Goal: Register for event/course

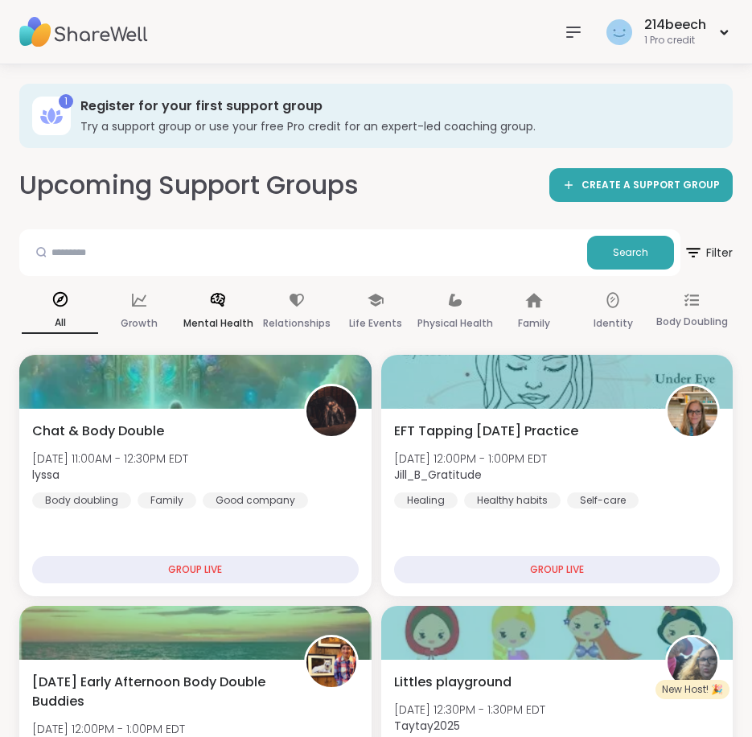
click at [243, 298] on div "Mental Health" at bounding box center [218, 312] width 76 height 60
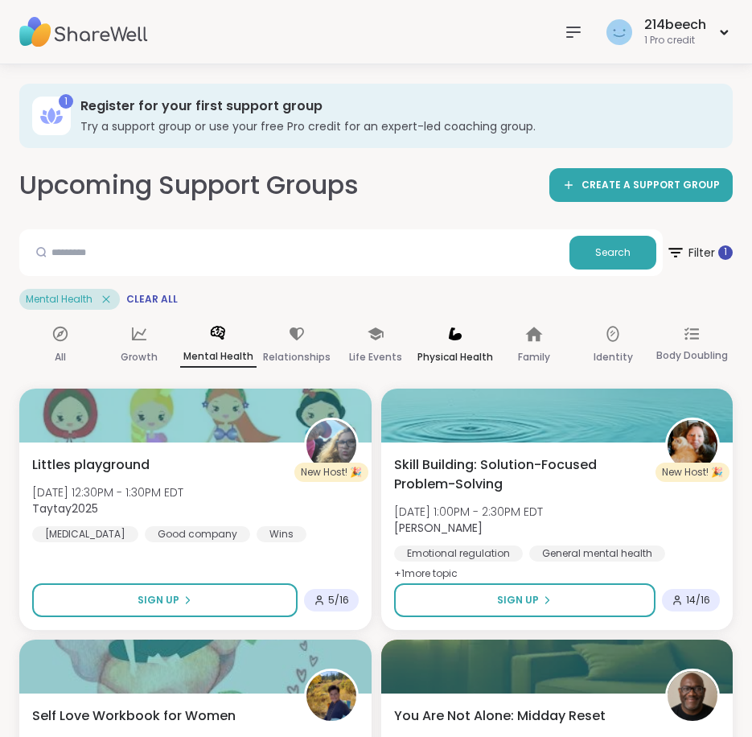
click at [457, 348] on p "Physical Health" at bounding box center [456, 357] width 76 height 19
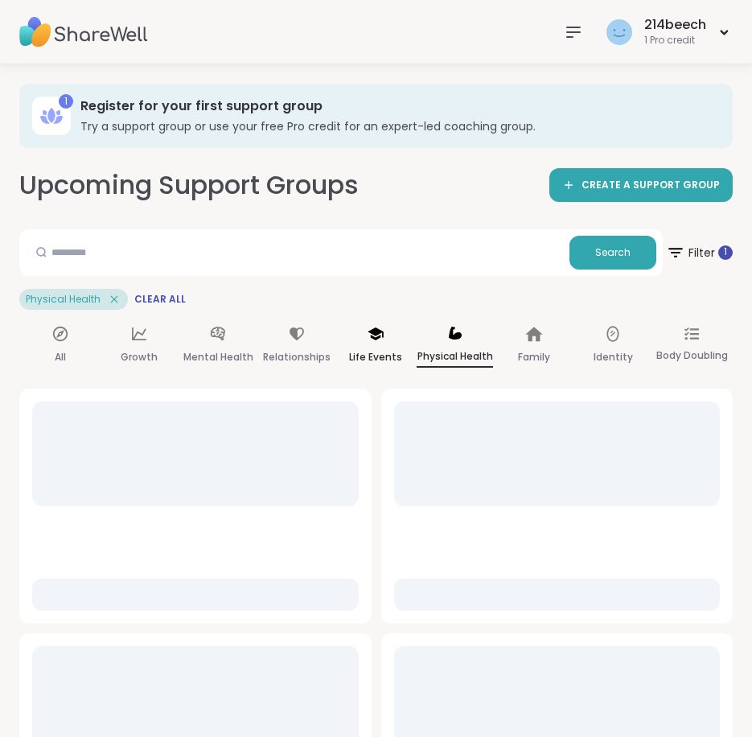
click at [379, 344] on div "Life Events" at bounding box center [376, 346] width 76 height 60
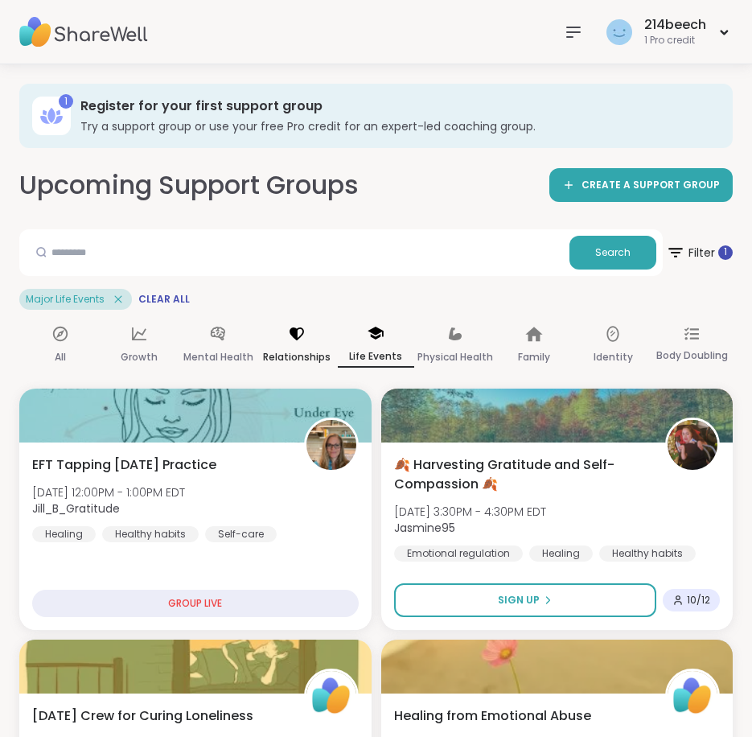
click at [311, 343] on div "Relationships" at bounding box center [297, 346] width 76 height 60
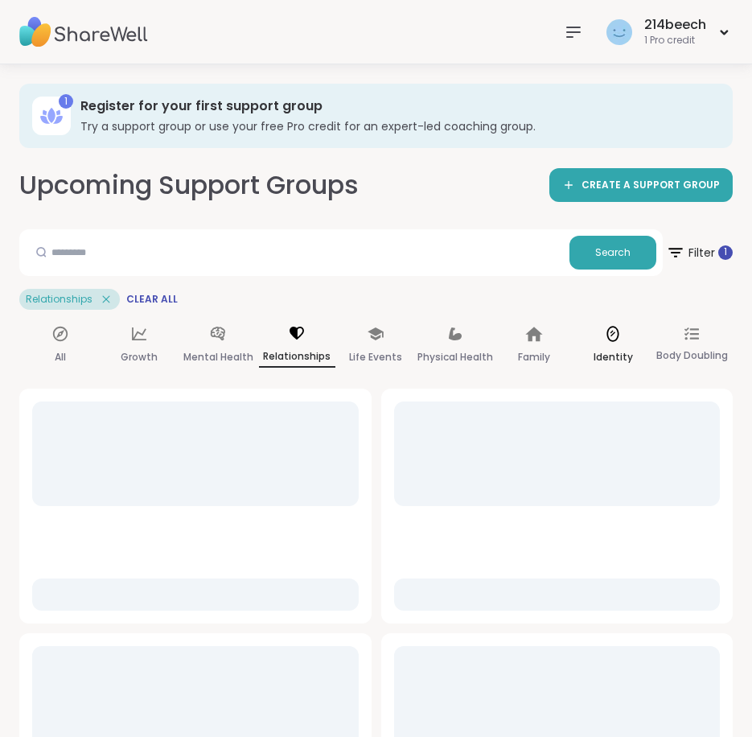
click at [616, 343] on div "Identity" at bounding box center [613, 346] width 76 height 60
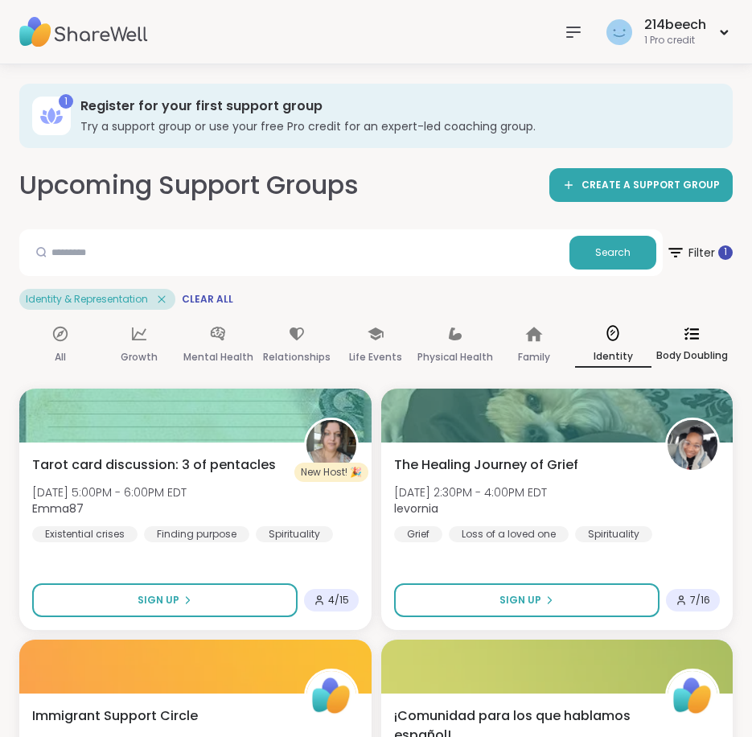
click at [705, 337] on div "Body Doubling" at bounding box center [692, 346] width 76 height 60
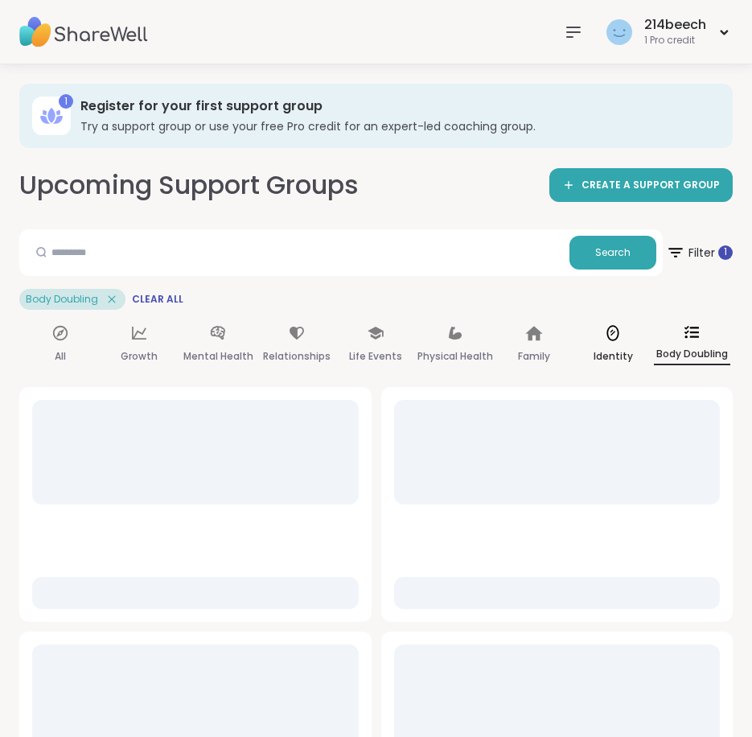
click at [626, 336] on div "Identity" at bounding box center [613, 345] width 76 height 58
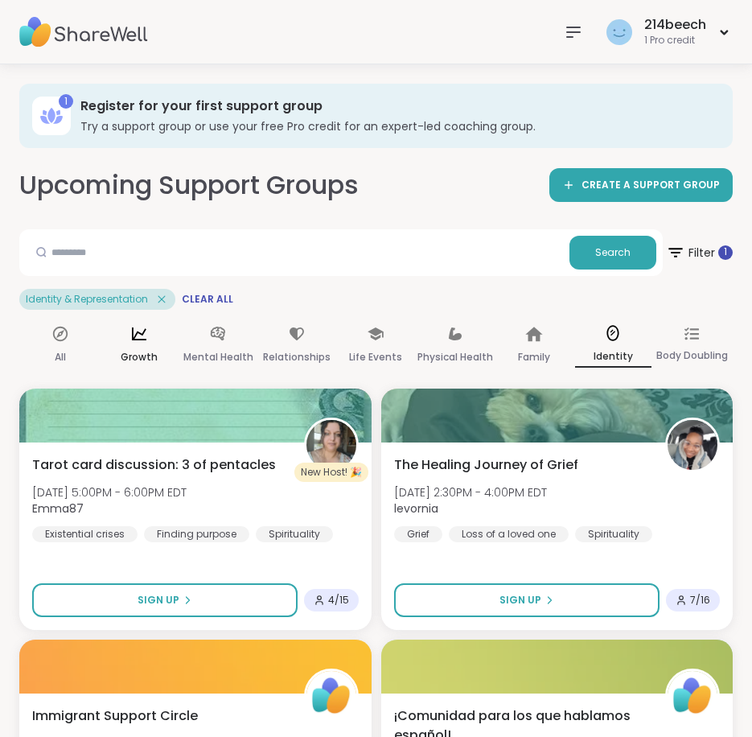
click at [154, 334] on div "Growth" at bounding box center [139, 346] width 76 height 60
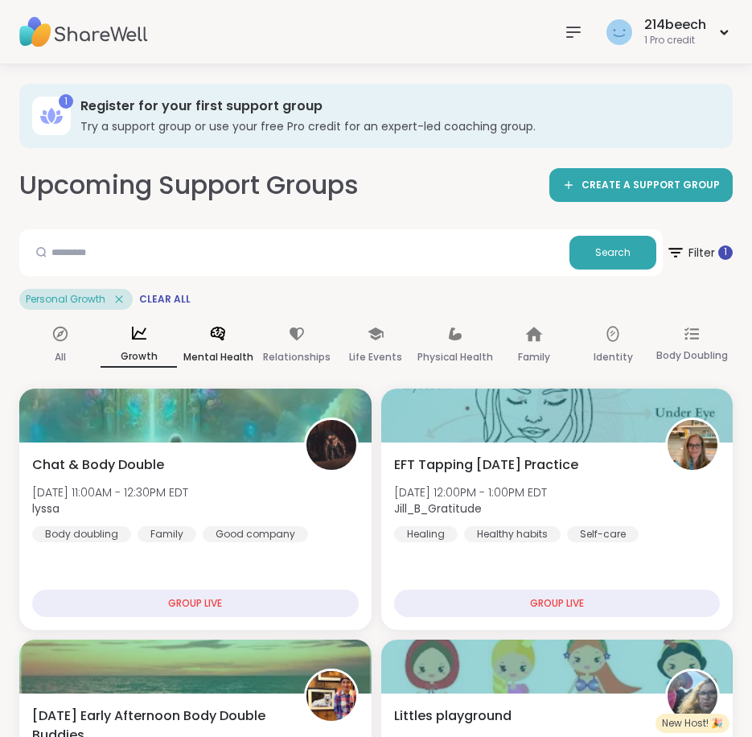
click at [220, 351] on p "Mental Health" at bounding box center [218, 357] width 70 height 19
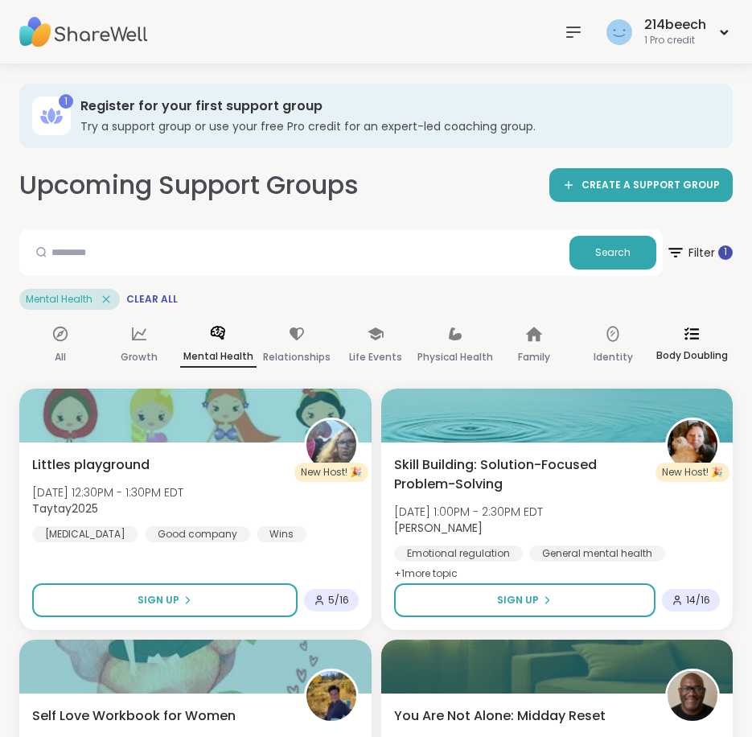
click at [702, 333] on div "Body Doubling" at bounding box center [692, 346] width 76 height 60
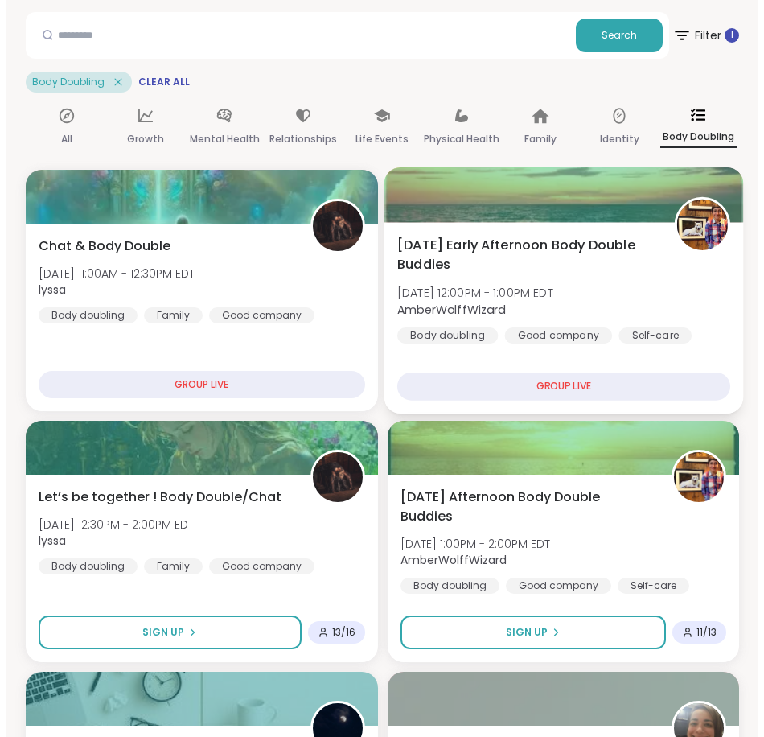
scroll to position [268, 0]
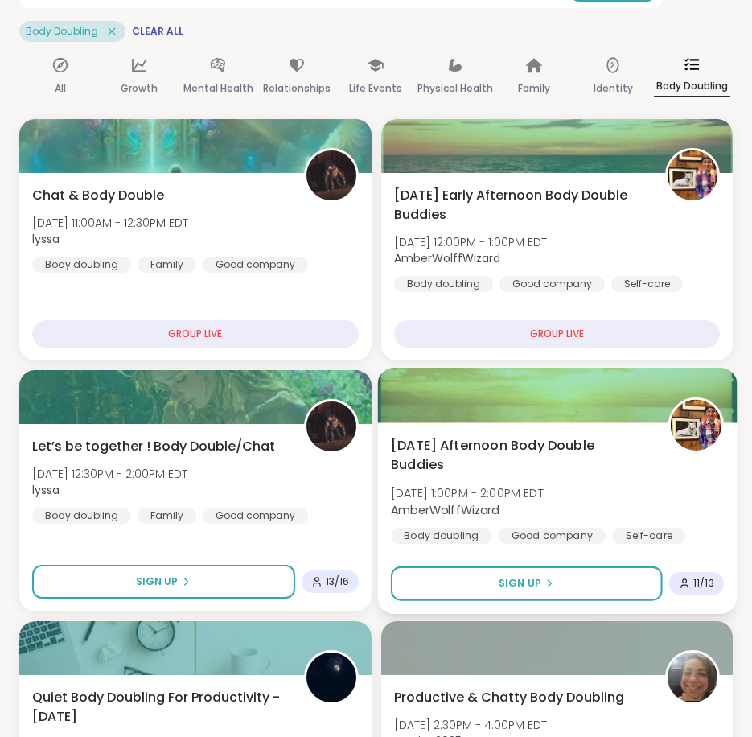
click at [461, 442] on span "[DATE] Afternoon Body Double Buddies" at bounding box center [519, 454] width 259 height 39
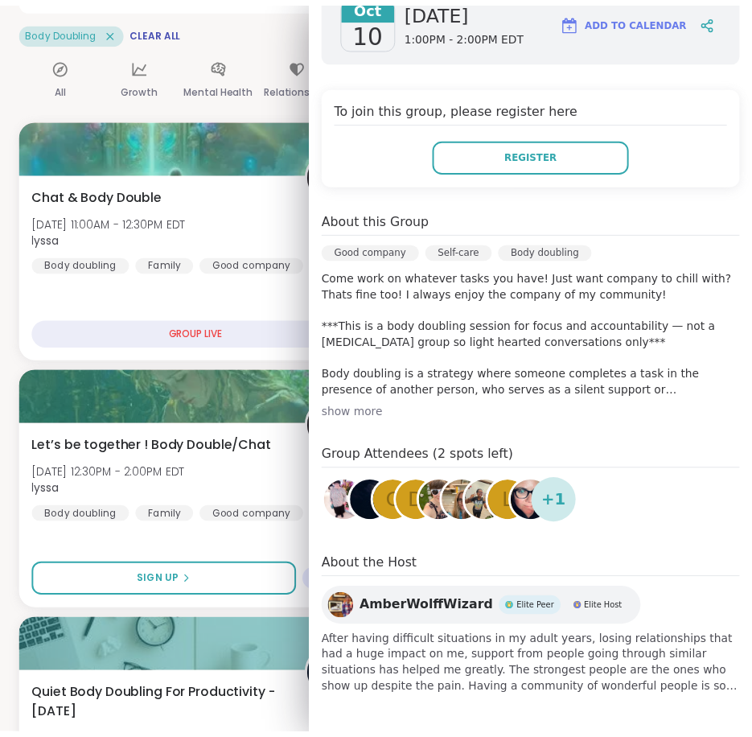
scroll to position [0, 0]
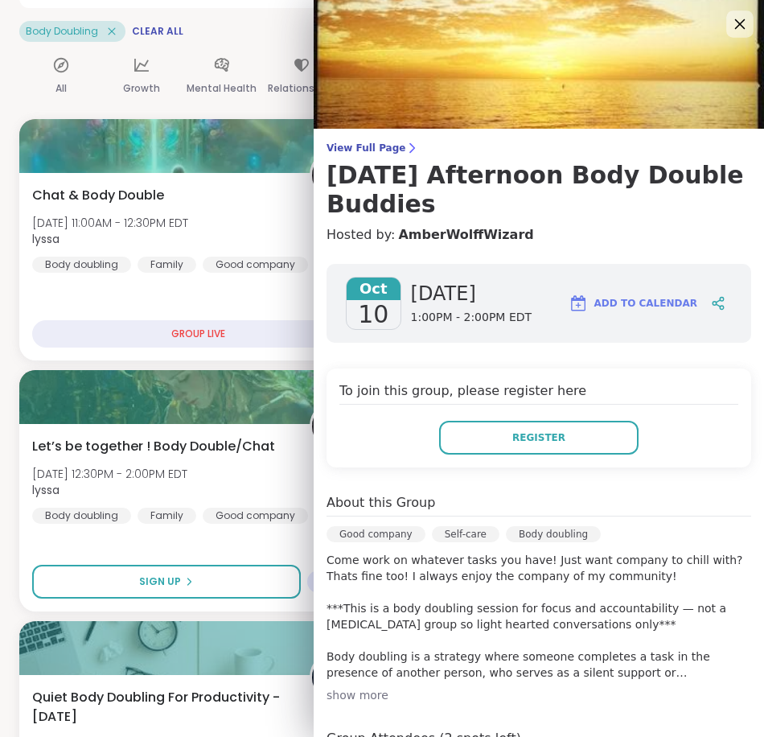
click at [730, 25] on icon at bounding box center [740, 24] width 20 height 20
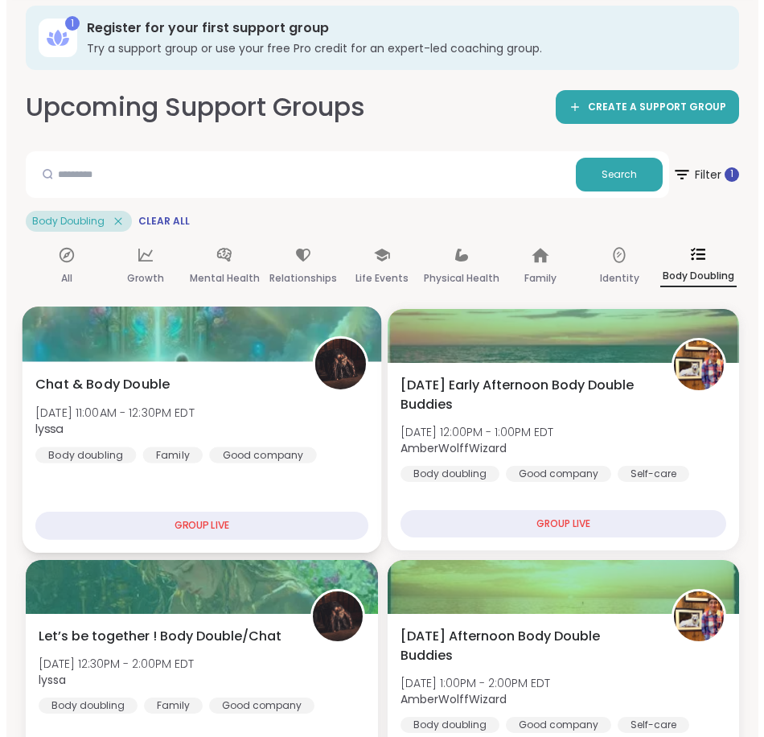
scroll to position [134, 0]
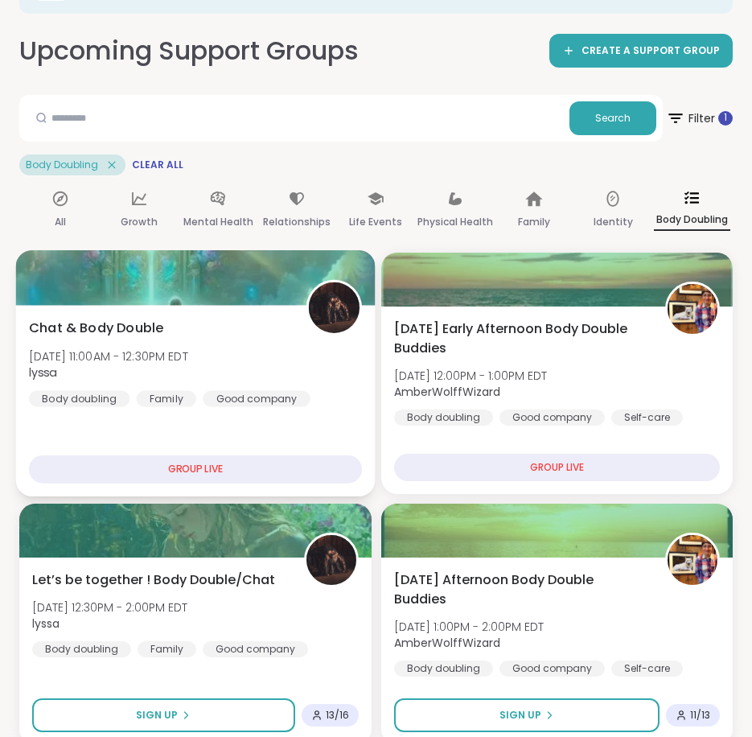
click at [95, 323] on span "Chat & Body Double" at bounding box center [96, 327] width 134 height 19
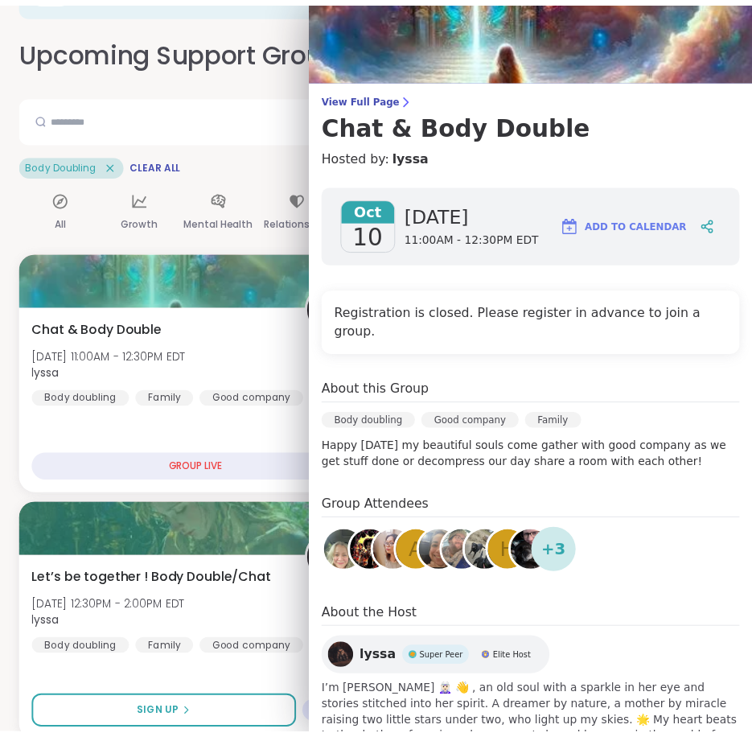
scroll to position [97, 0]
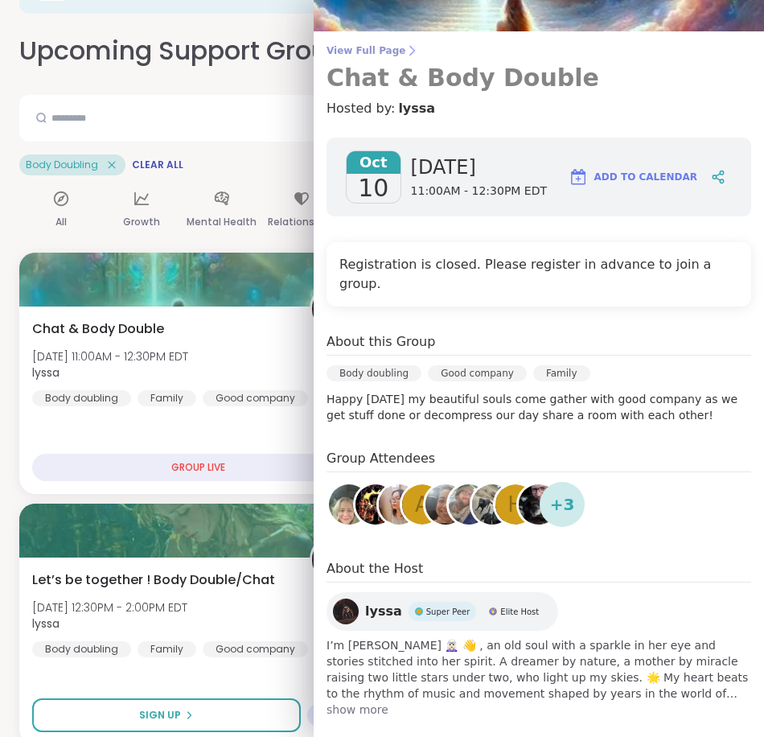
click at [367, 50] on span "View Full Page" at bounding box center [539, 50] width 425 height 13
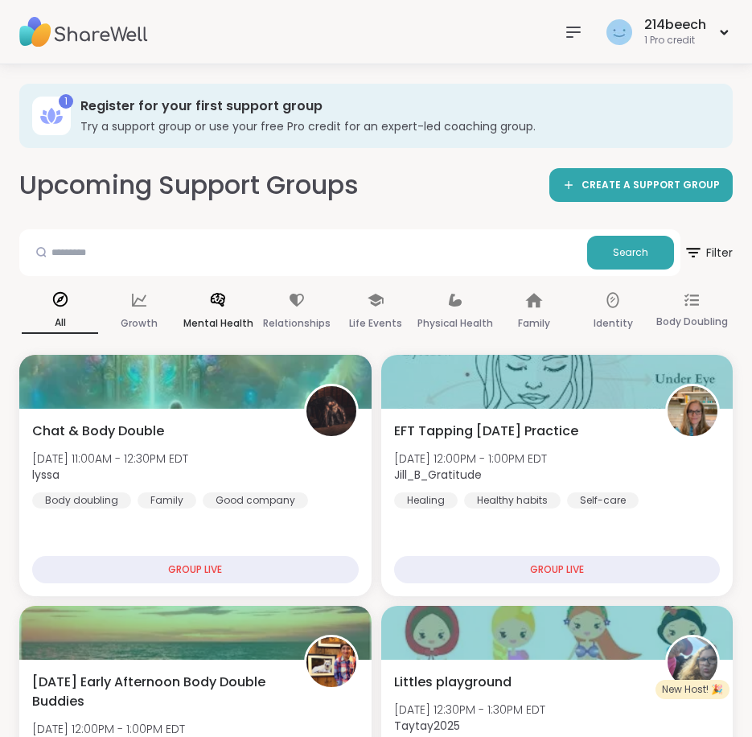
click at [206, 303] on div "Mental Health" at bounding box center [218, 312] width 76 height 60
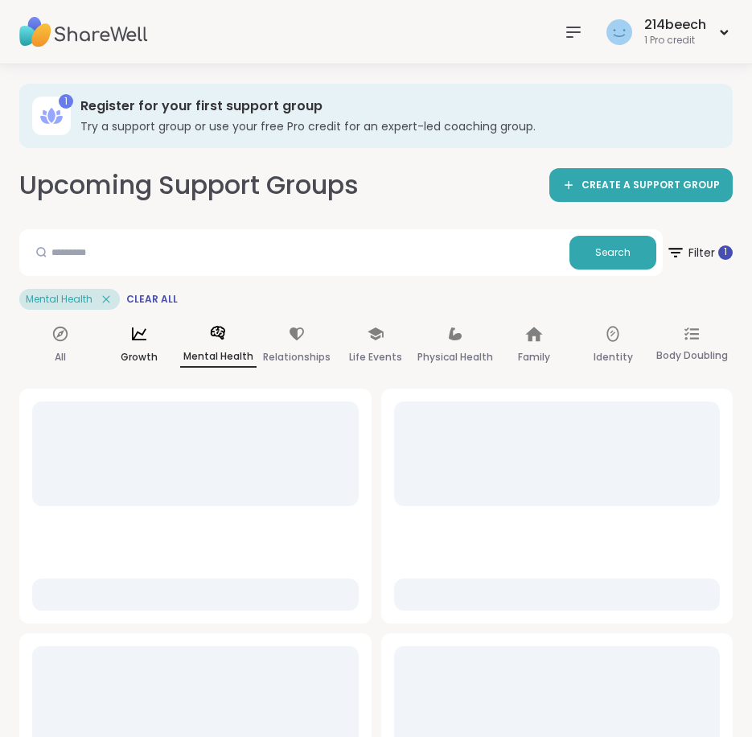
click at [143, 340] on icon at bounding box center [139, 333] width 14 height 13
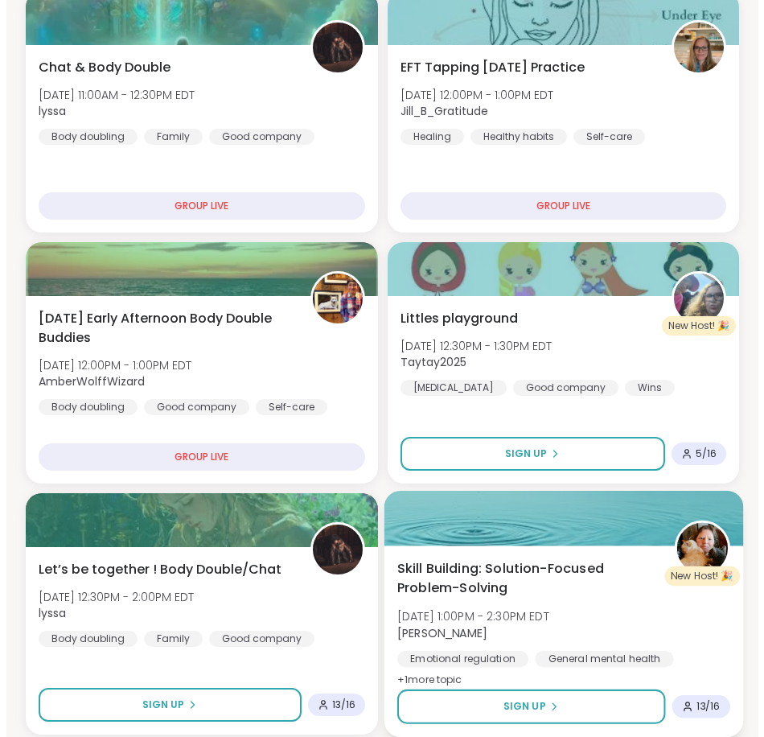
scroll to position [537, 0]
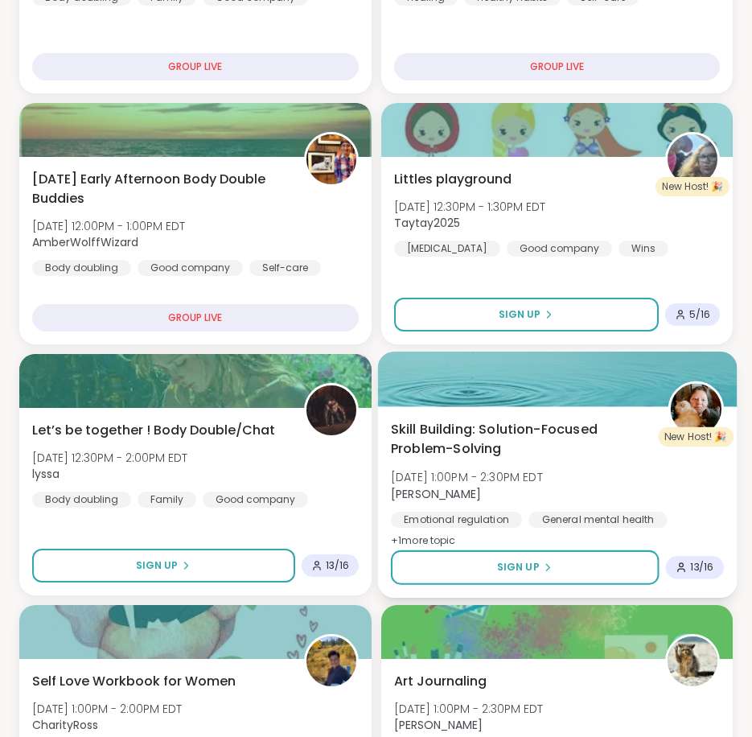
click at [498, 422] on span "Skill Building: Solution-Focused Problem-Solving" at bounding box center [519, 438] width 259 height 39
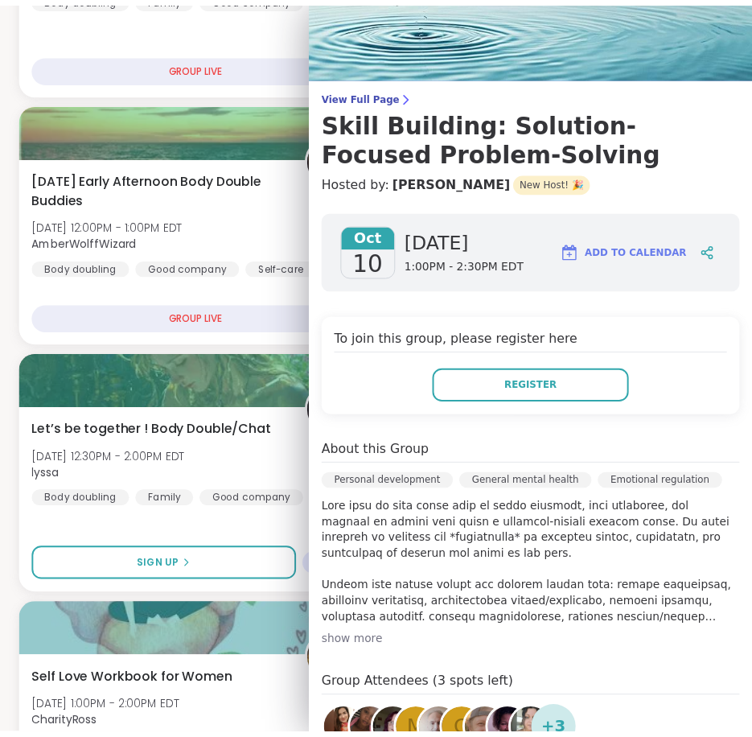
scroll to position [0, 0]
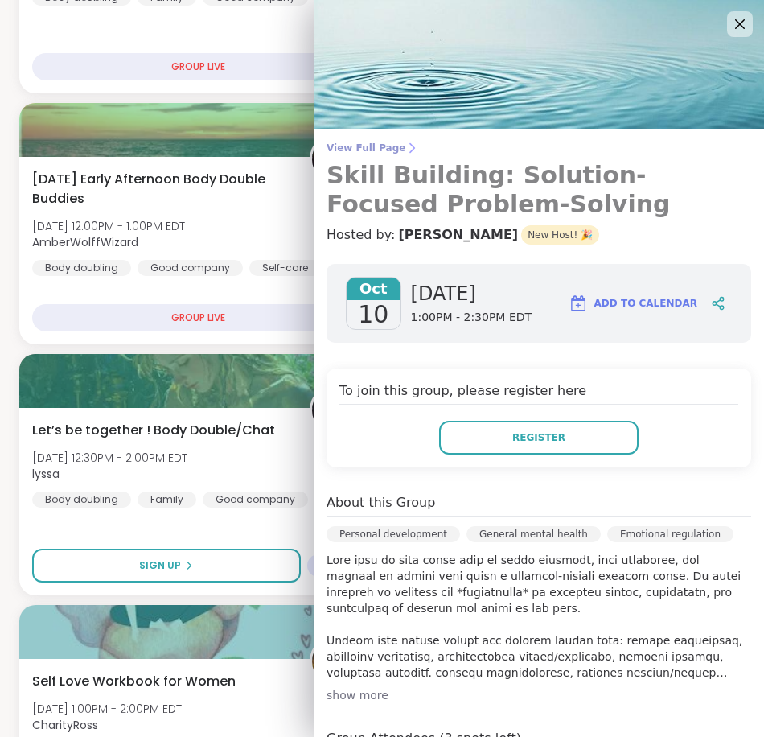
click at [365, 146] on span "View Full Page" at bounding box center [539, 148] width 425 height 13
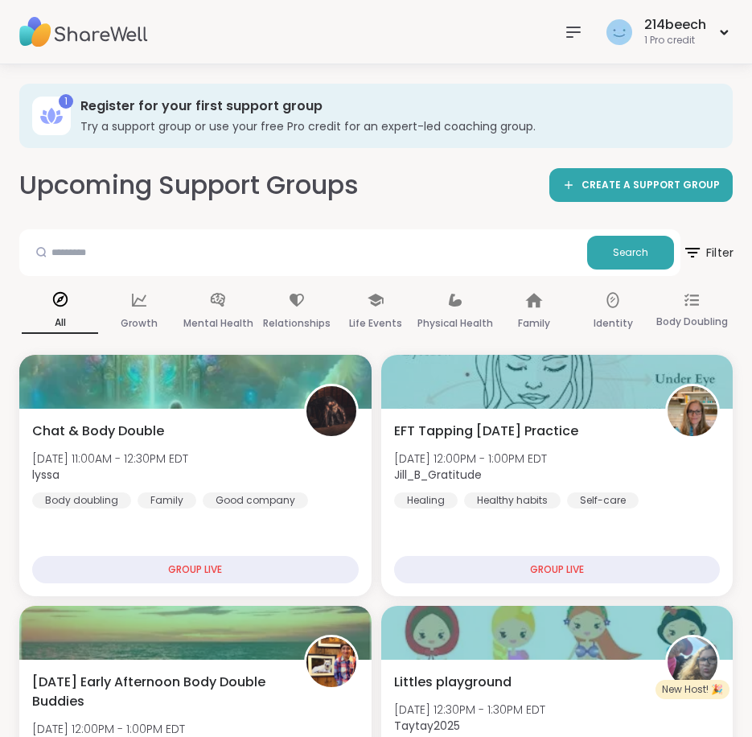
click at [700, 246] on icon at bounding box center [692, 252] width 20 height 20
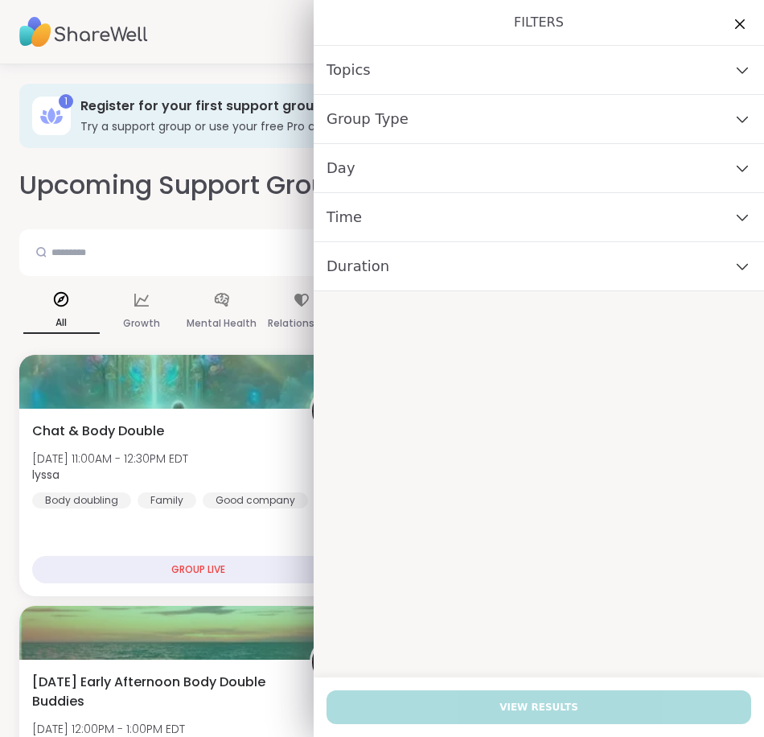
click at [467, 70] on div "Topics" at bounding box center [539, 70] width 451 height 49
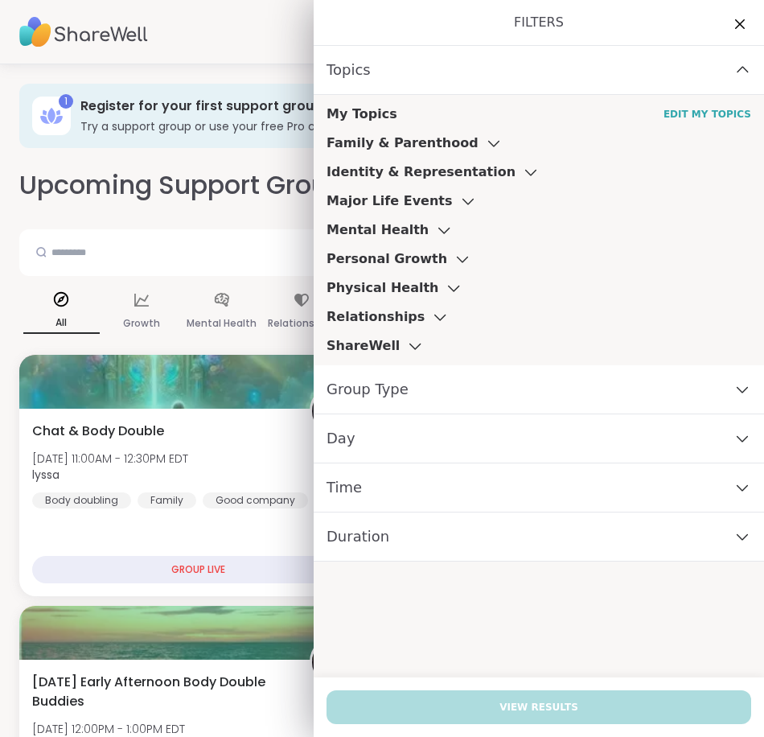
click at [435, 226] on icon at bounding box center [444, 229] width 18 height 11
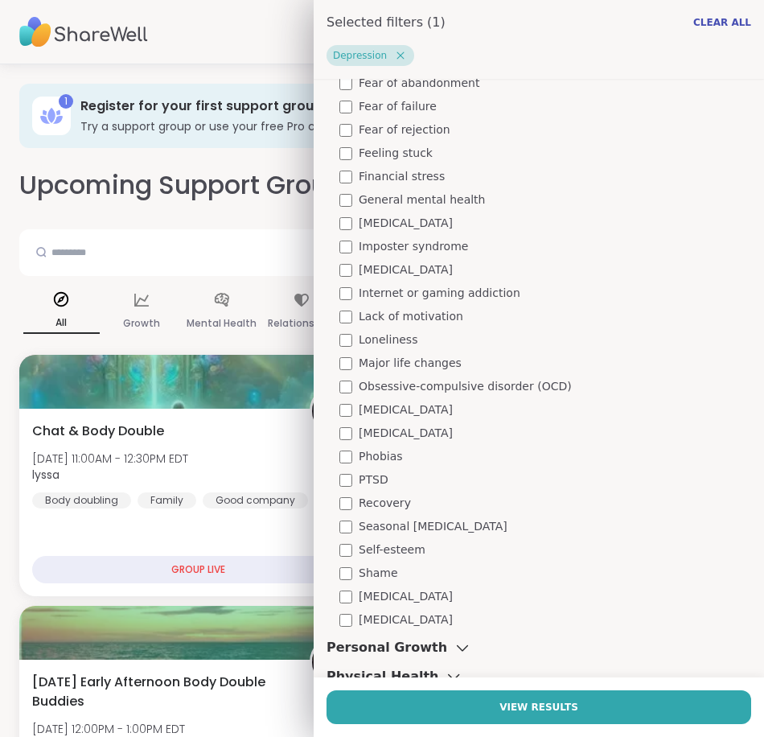
scroll to position [616, 0]
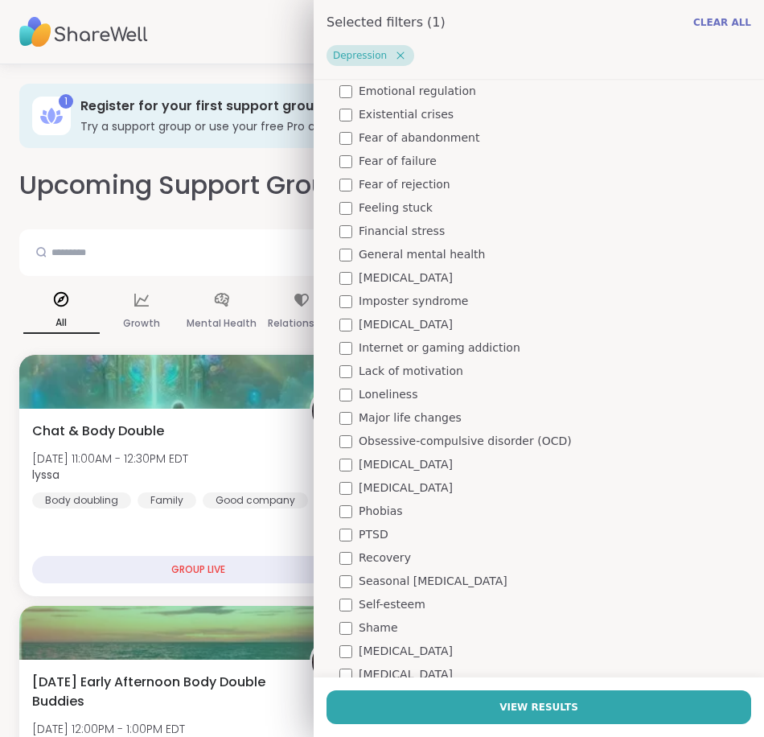
click at [712, 23] on span "Clear All" at bounding box center [723, 22] width 58 height 13
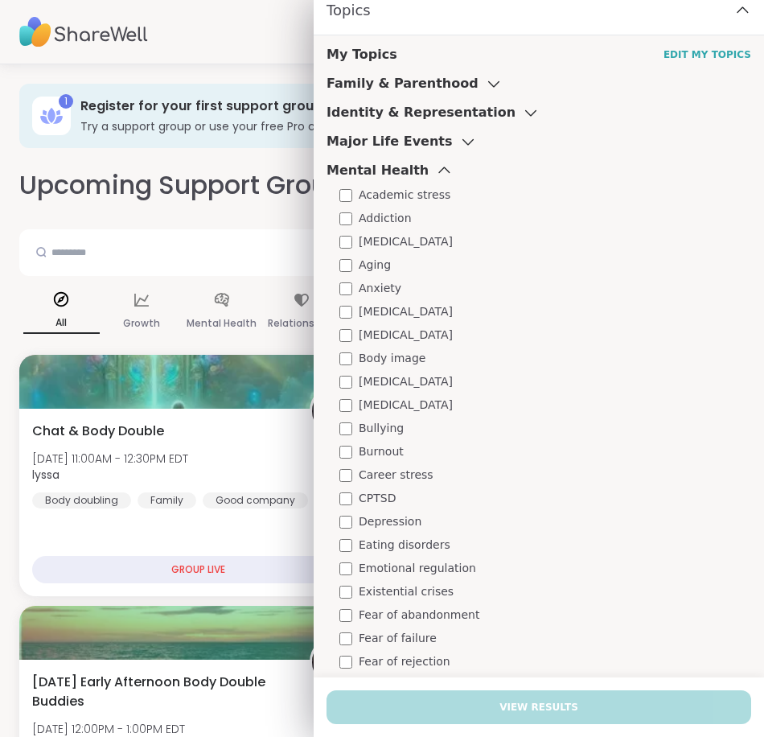
scroll to position [0, 0]
